Goal: Go to known website: Access a specific website the user already knows

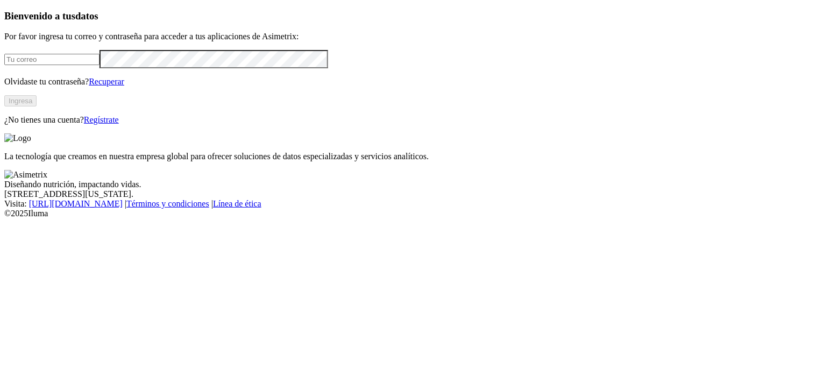
type input "[PERSON_NAME][EMAIL_ADDRESS][PERSON_NAME][DOMAIN_NAME]"
click at [37, 106] on button "Ingresa" at bounding box center [20, 100] width 32 height 11
